Goal: Navigation & Orientation: Find specific page/section

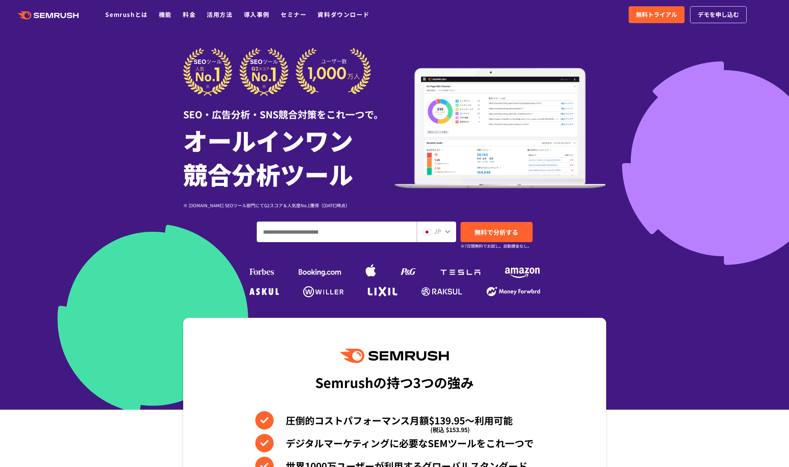
click at [217, 19] on div ".cls {fill: #FF642D;} .cls {fill: #FF642D;} Semrushとは 機能 料金 活用方法 導入事例 セミナー 資料ダウ…" at bounding box center [394, 15] width 789 height 22
click at [217, 14] on link "活用方法" at bounding box center [220, 14] width 26 height 9
